Goal: Task Accomplishment & Management: Manage account settings

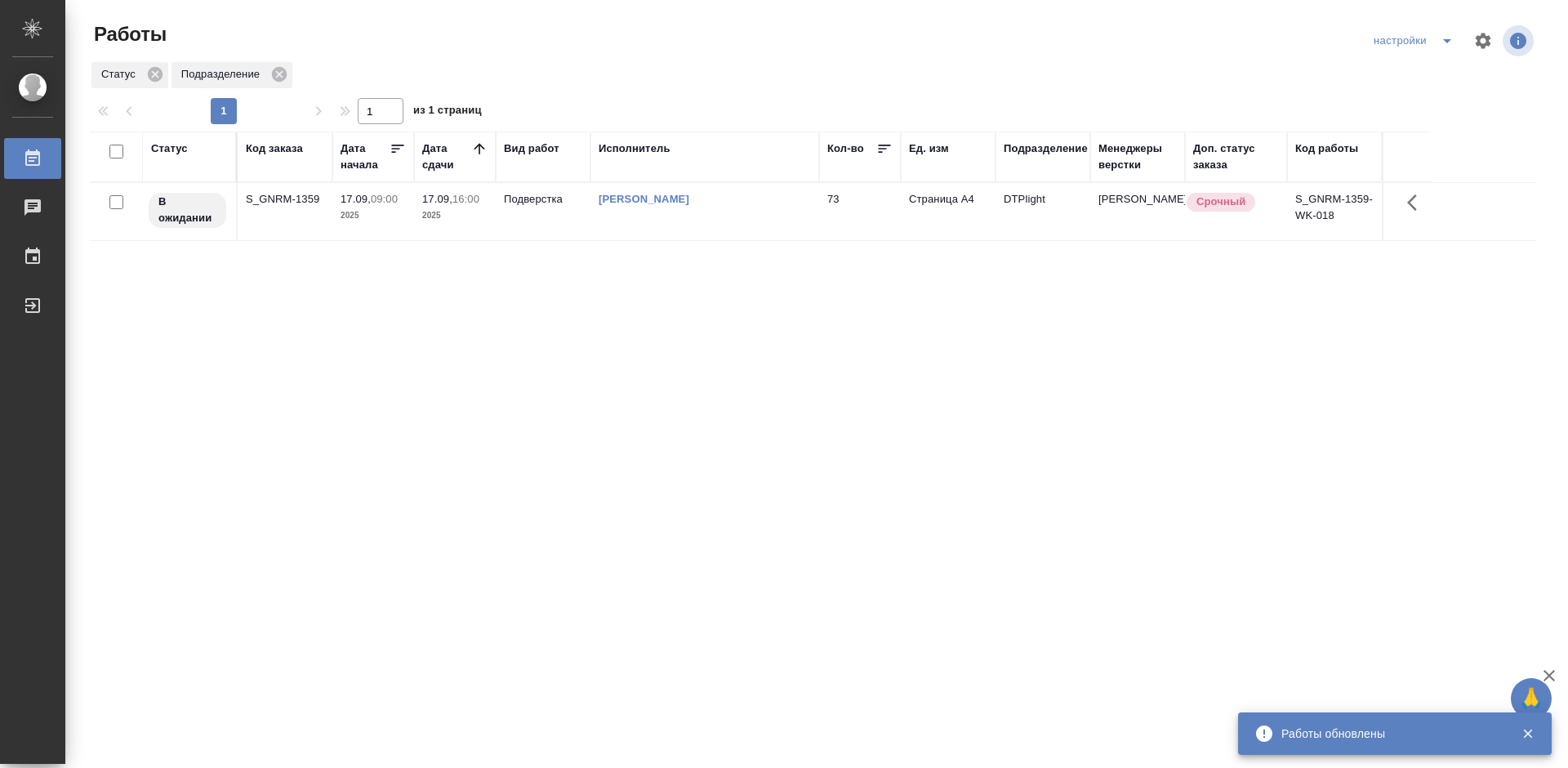
drag, startPoint x: 421, startPoint y: 376, endPoint x: 448, endPoint y: 376, distance: 27.0
click at [422, 375] on div "Статус Код заказа Дата начала Дата сдачи Вид работ Исполнитель Кол-во Ед. изм П…" at bounding box center [813, 425] width 1447 height 588
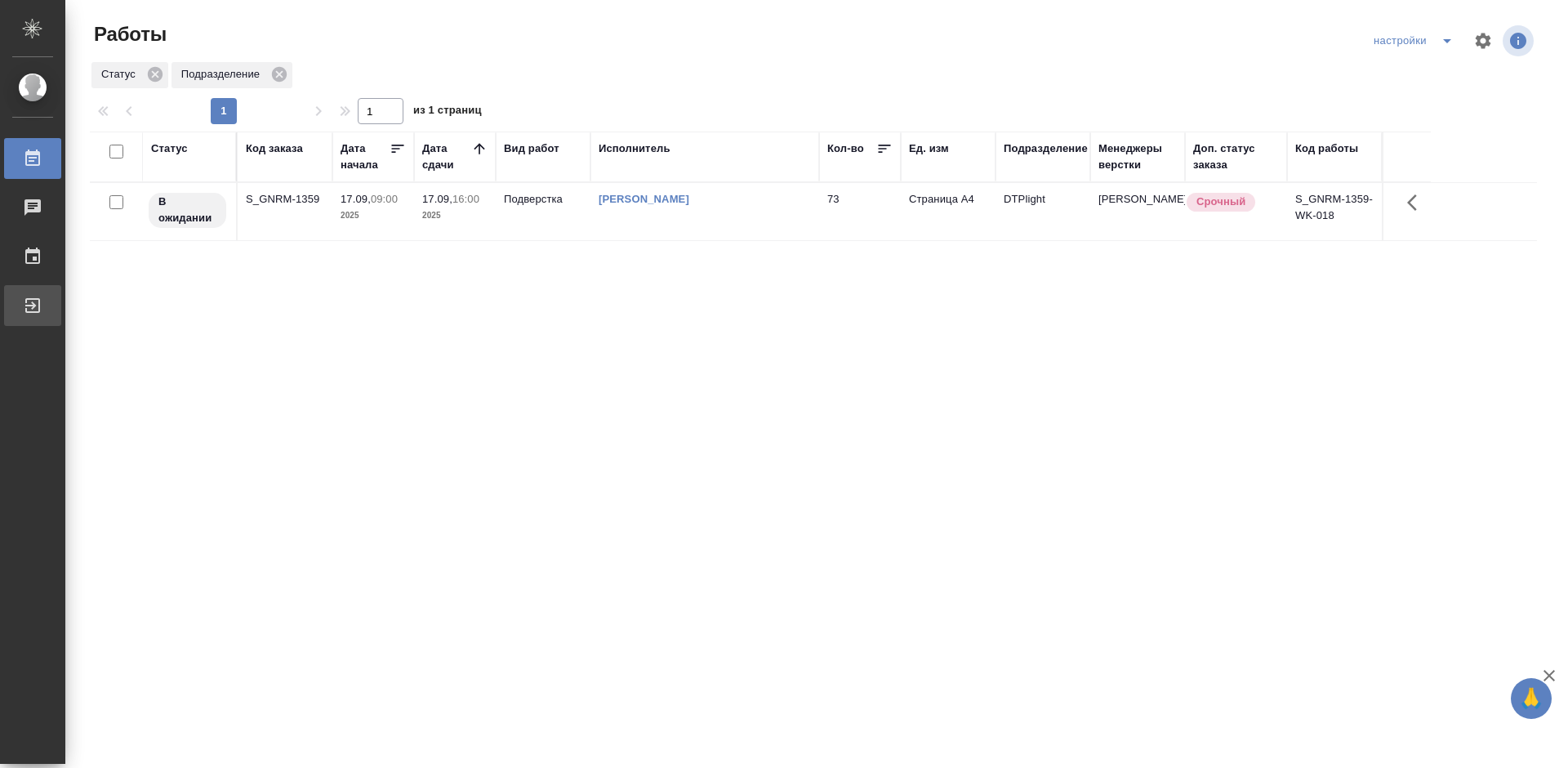
click at [33, 311] on div "Выйти" at bounding box center [12, 305] width 41 height 25
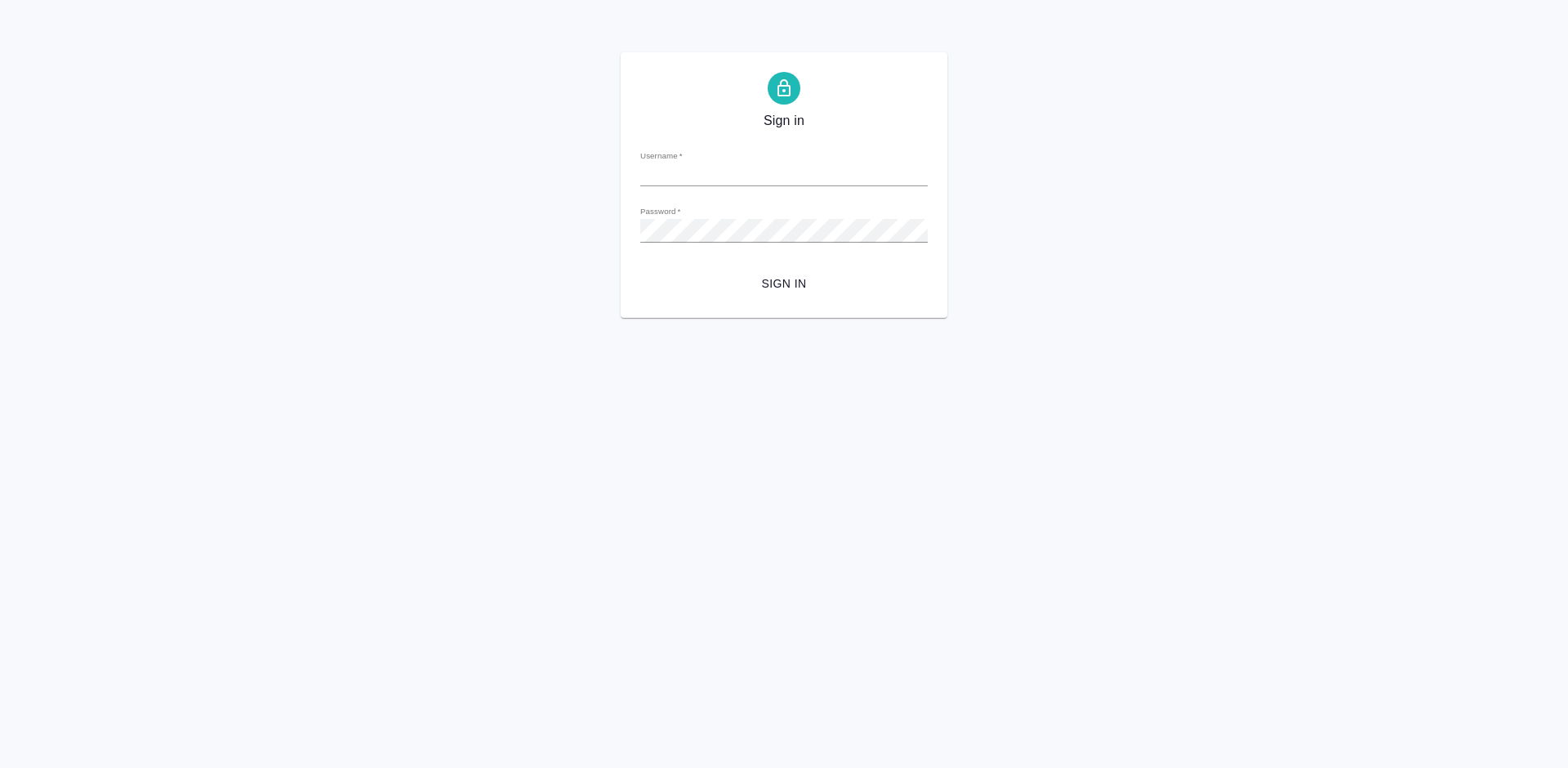
type input "[PERSON_NAME][EMAIL_ADDRESS][DOMAIN_NAME]"
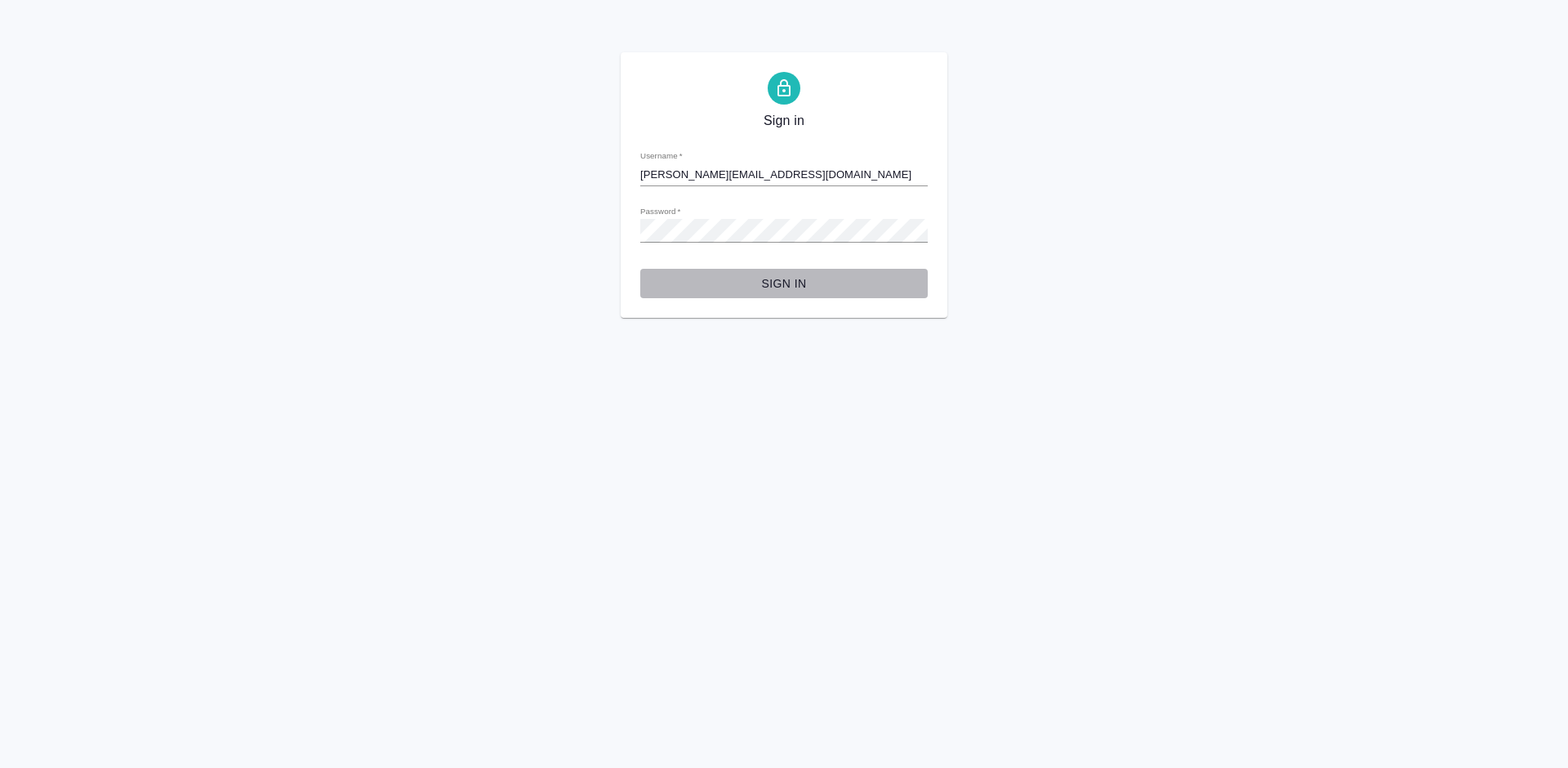
click at [805, 283] on span "Sign in" at bounding box center [784, 283] width 261 height 20
